Goal: Check status: Check status

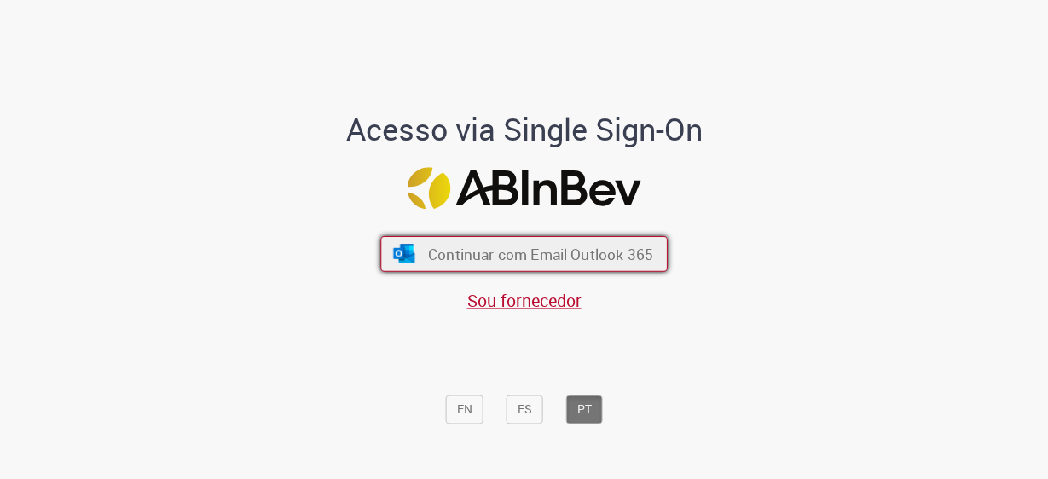
click at [562, 250] on span "Continuar com Email Outlook 365" at bounding box center [540, 254] width 225 height 20
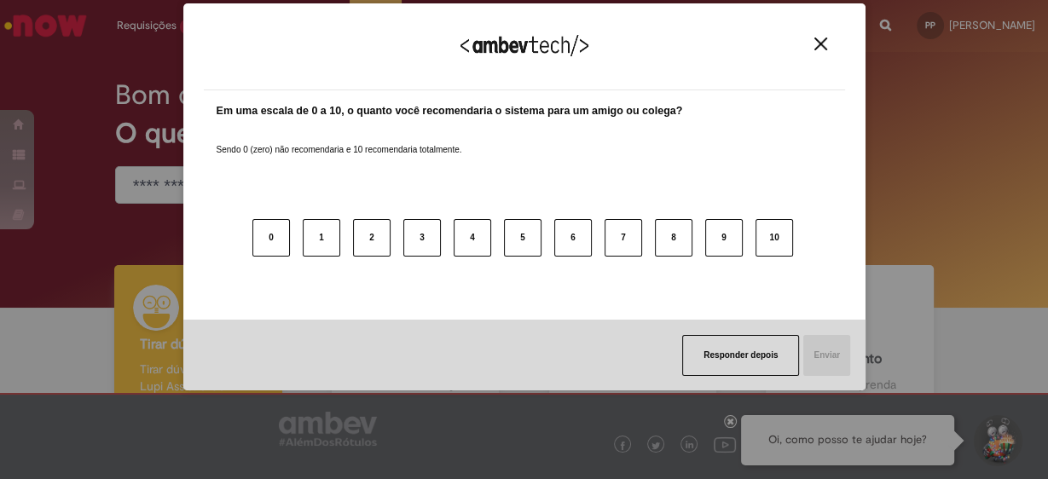
click at [823, 42] on img "Close" at bounding box center [821, 44] width 13 height 13
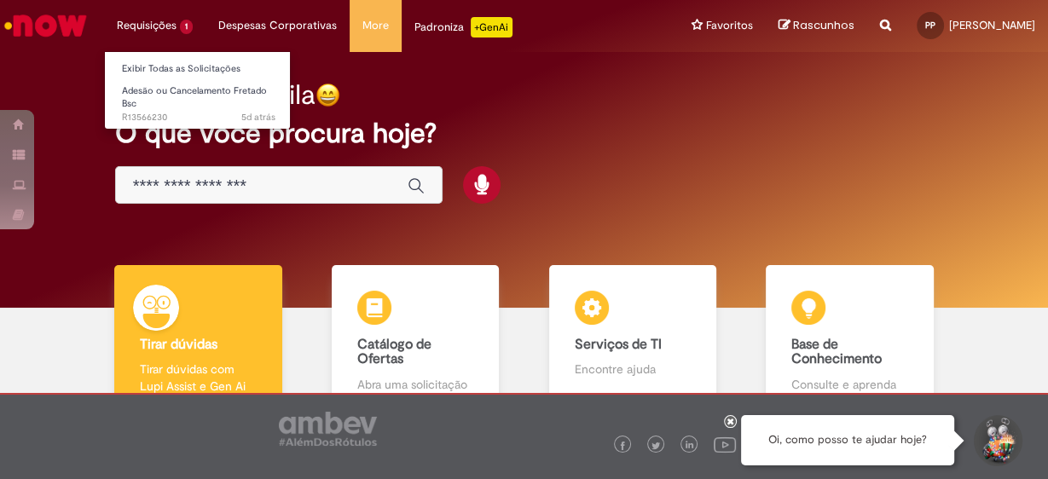
click at [183, 31] on li "Requisições 1 Exibir Todas as Solicitações Adesão ou Cancelamento Fretado Bsc 5…" at bounding box center [155, 25] width 102 height 51
click at [139, 69] on link "Exibir Todas as Solicitações" at bounding box center [199, 69] width 188 height 19
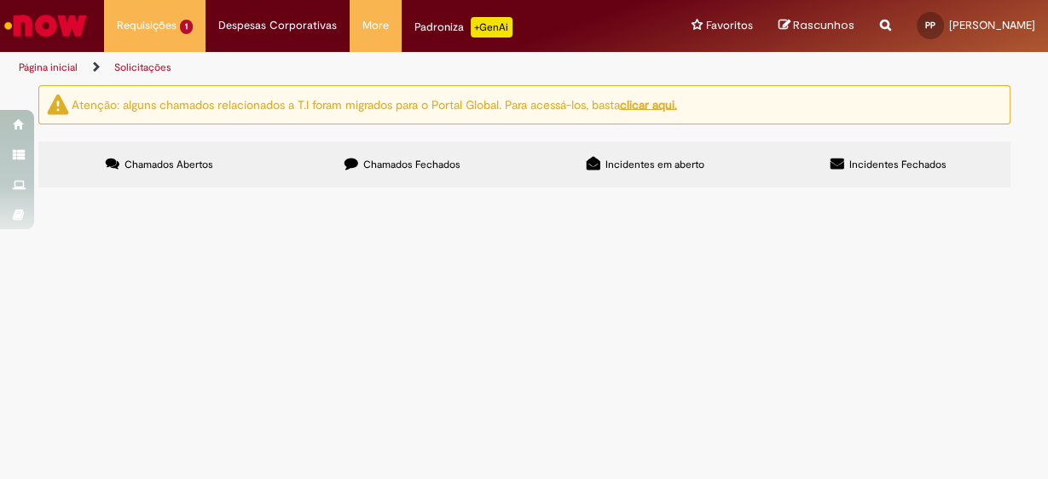
click at [413, 162] on span "Chamados Fechados" at bounding box center [411, 165] width 97 height 14
click at [600, 153] on label "Incidentes em aberto" at bounding box center [646, 165] width 243 height 46
click at [844, 161] on icon at bounding box center [838, 164] width 14 height 14
click at [671, 105] on u "clicar aqui." at bounding box center [648, 103] width 57 height 15
click at [154, 151] on label "Chamados Abertos" at bounding box center [159, 165] width 243 height 46
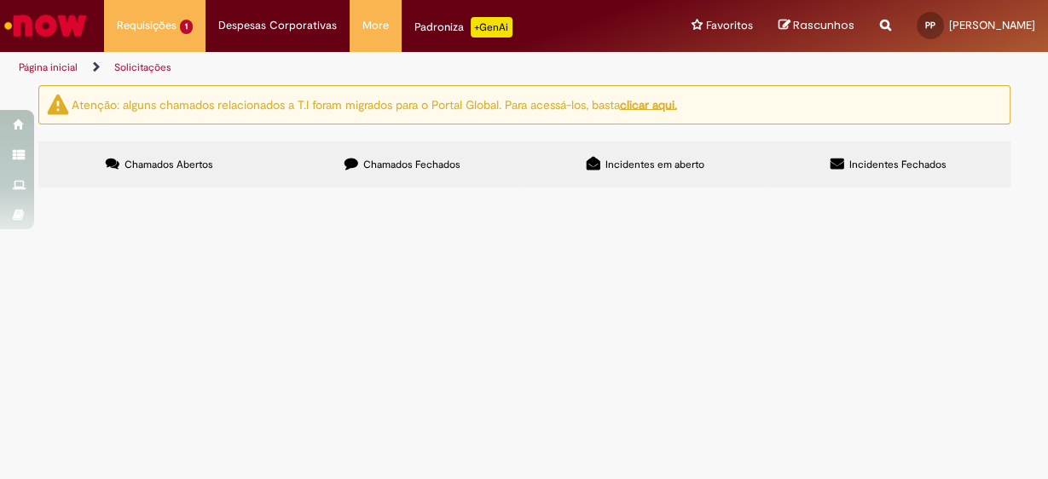
click at [0, 0] on span "Av. Dr. [PERSON_NAME], 229 - campinas/SP (em frente ao Andorinhas Embalagens)" at bounding box center [0, 0] width 0 height 0
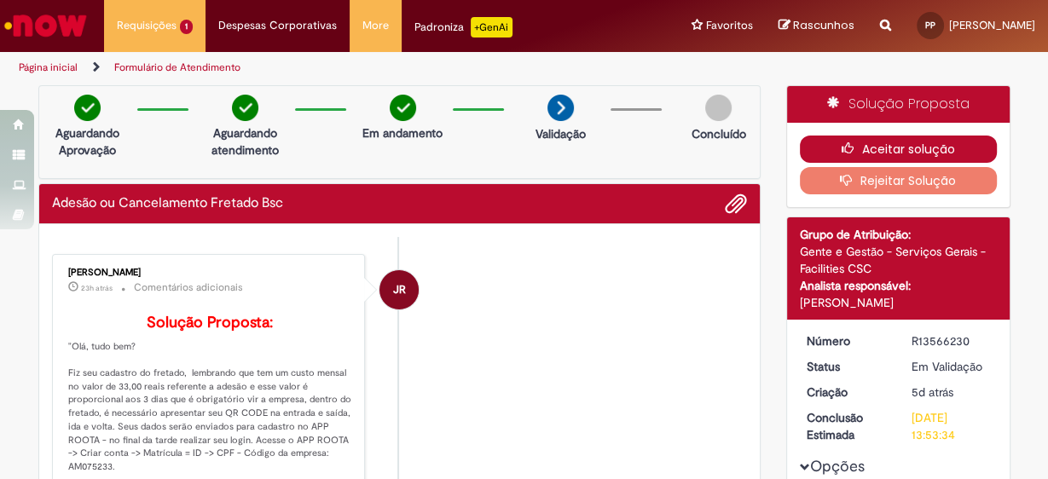
click at [843, 148] on icon "button" at bounding box center [852, 148] width 20 height 12
